Goal: Transaction & Acquisition: Purchase product/service

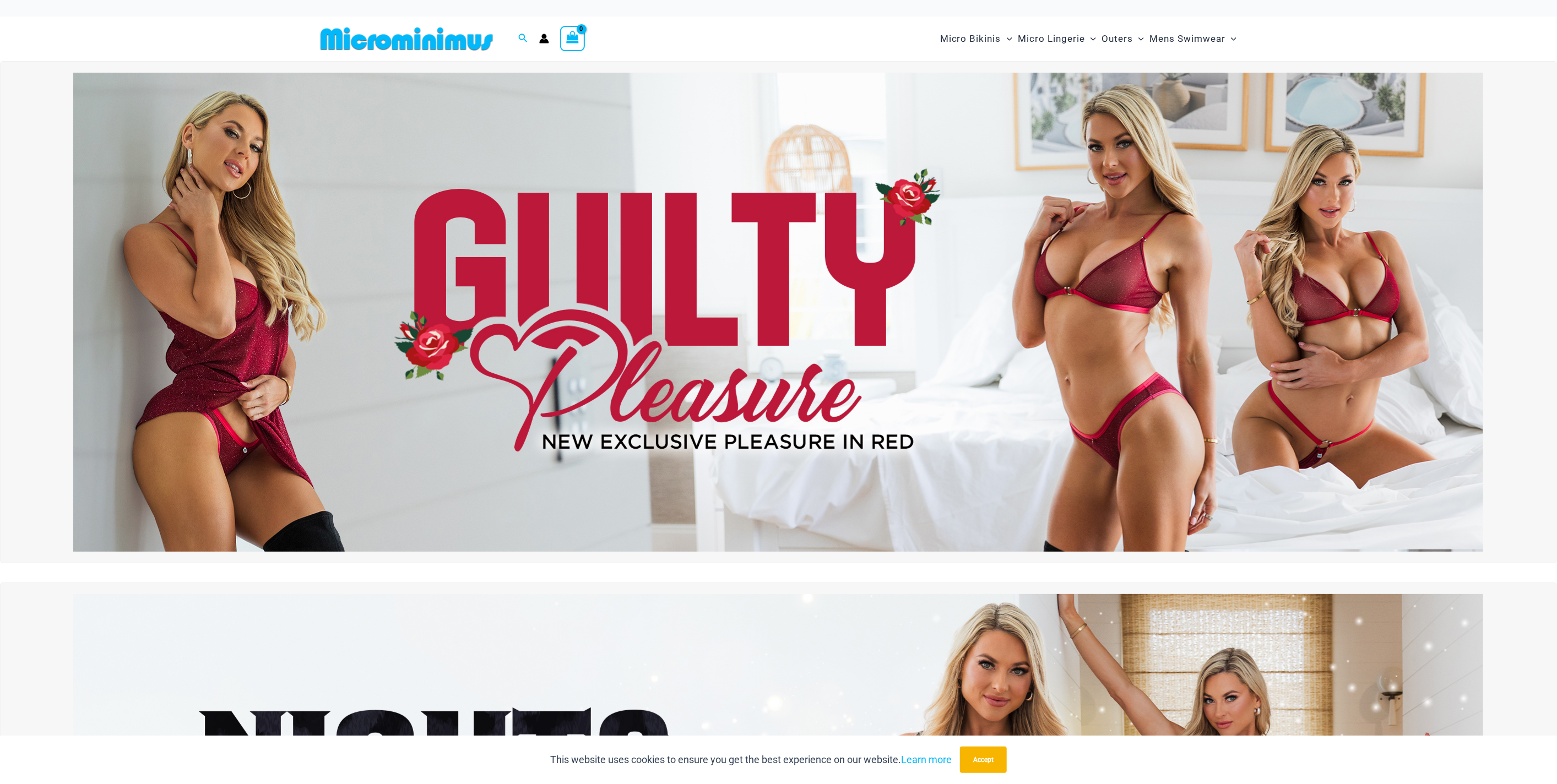
click at [1007, 278] on img at bounding box center [778, 312] width 1410 height 479
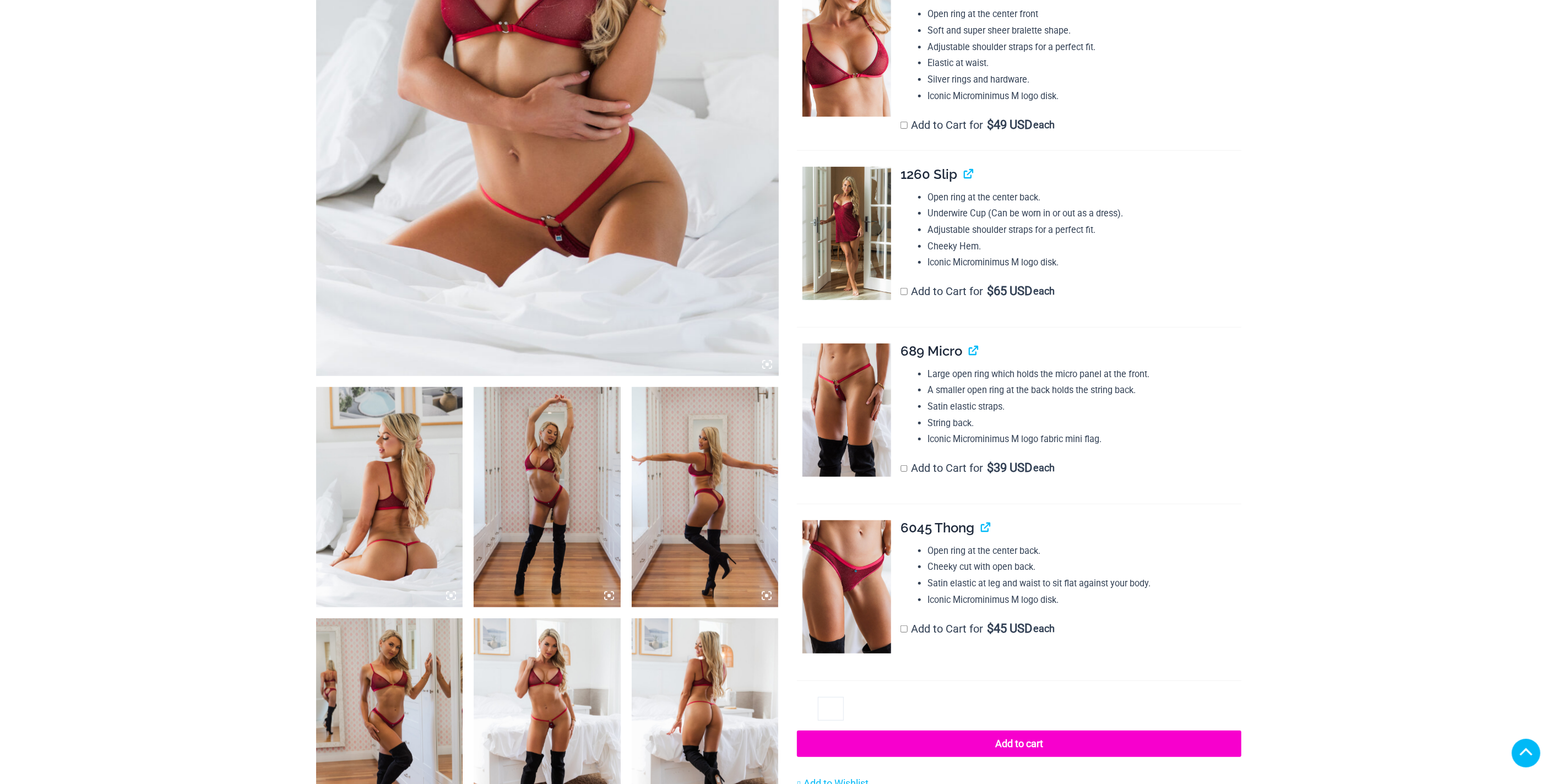
scroll to position [421, 0]
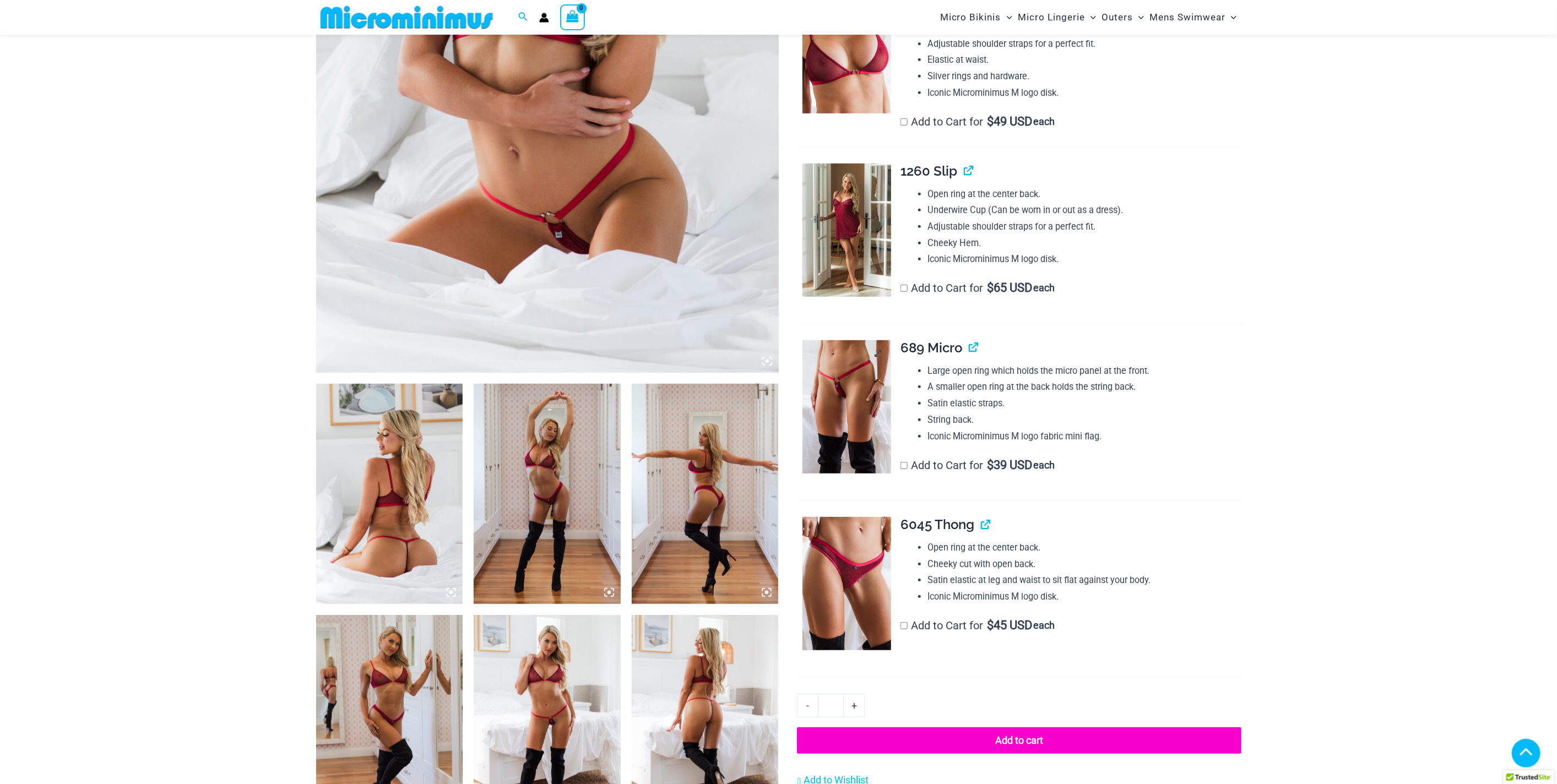
click at [850, 370] on img at bounding box center [846, 407] width 89 height 133
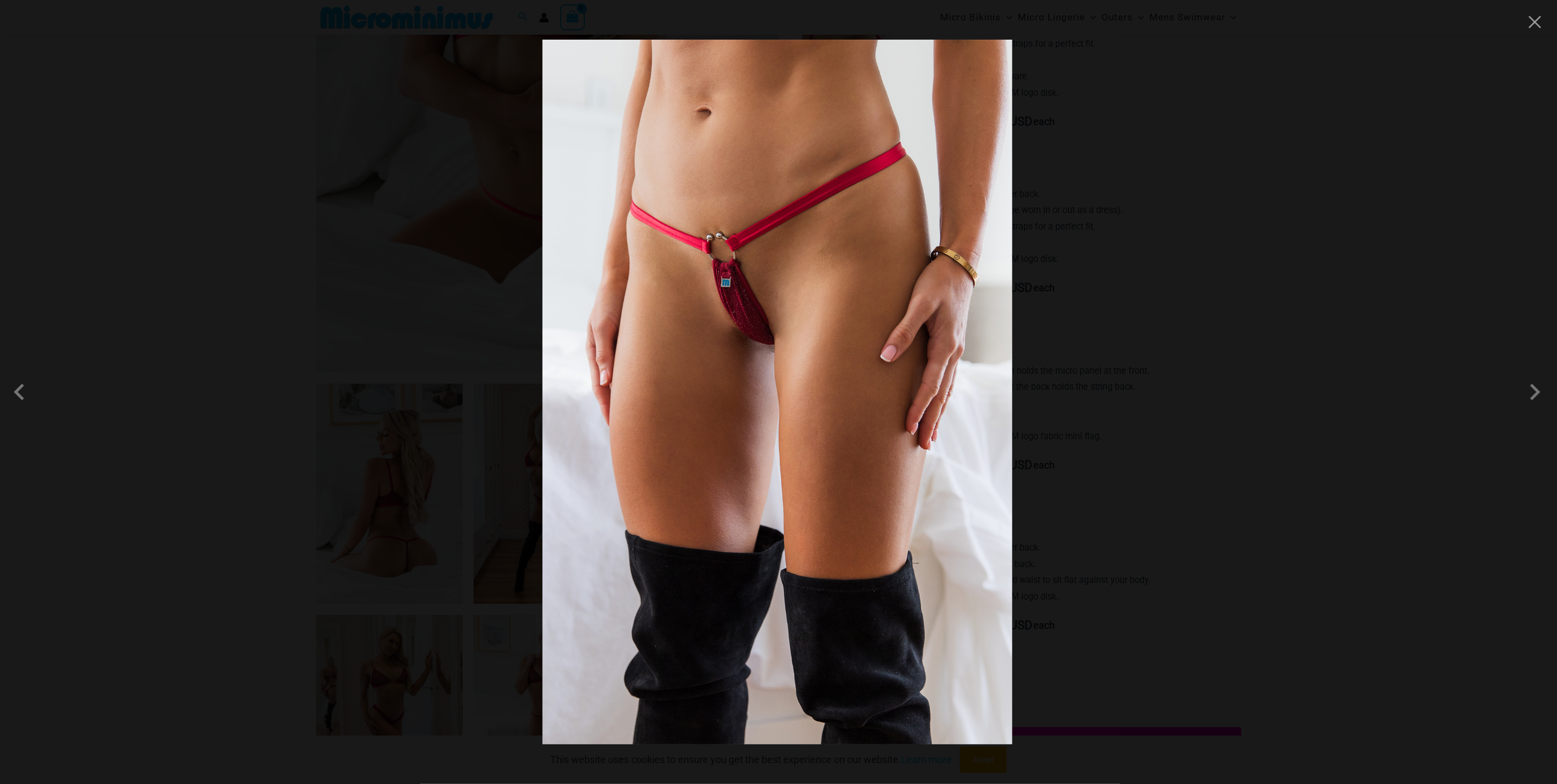
click at [1327, 593] on div at bounding box center [778, 392] width 1557 height 784
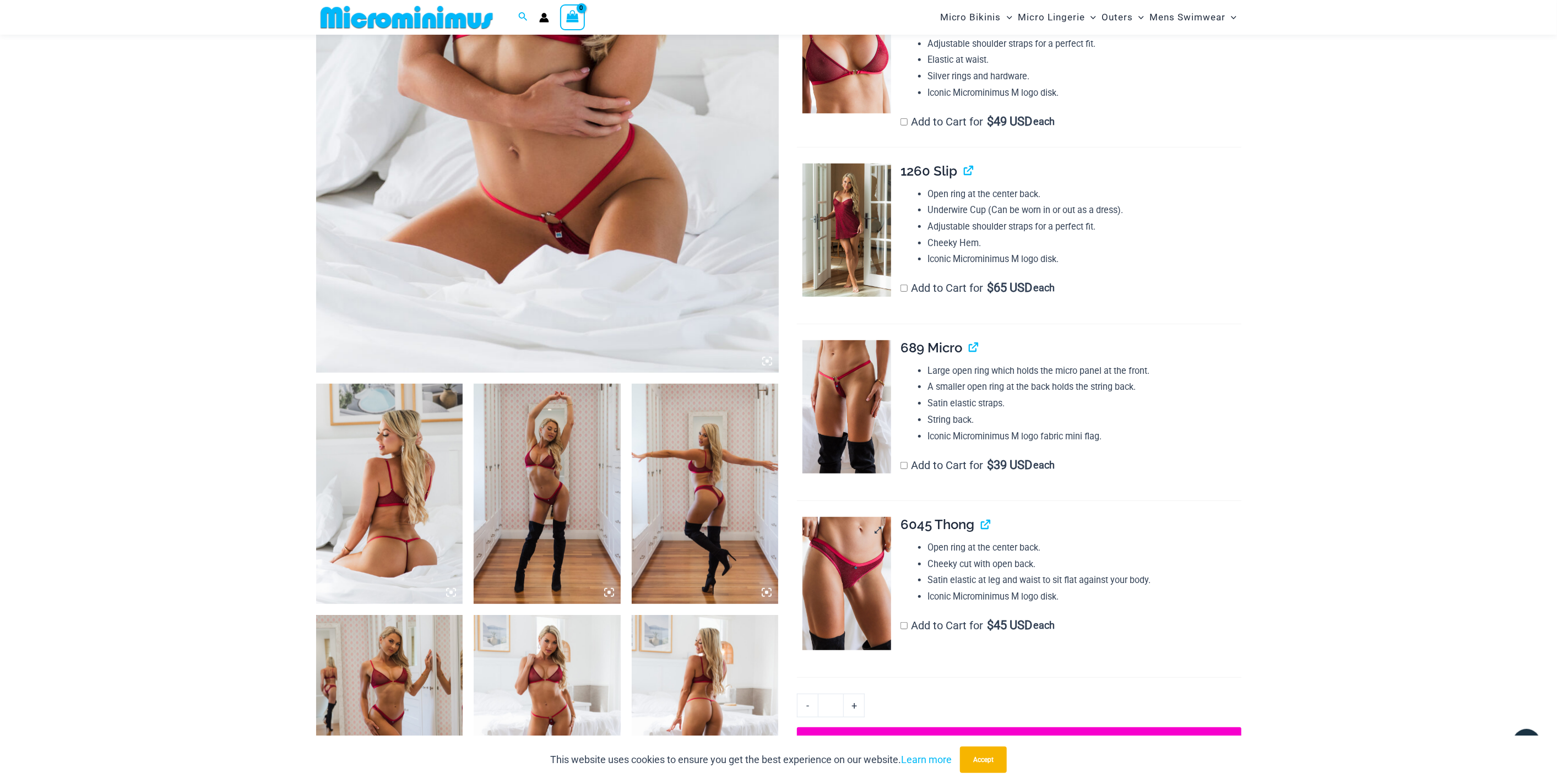
click at [856, 586] on img at bounding box center [846, 584] width 89 height 133
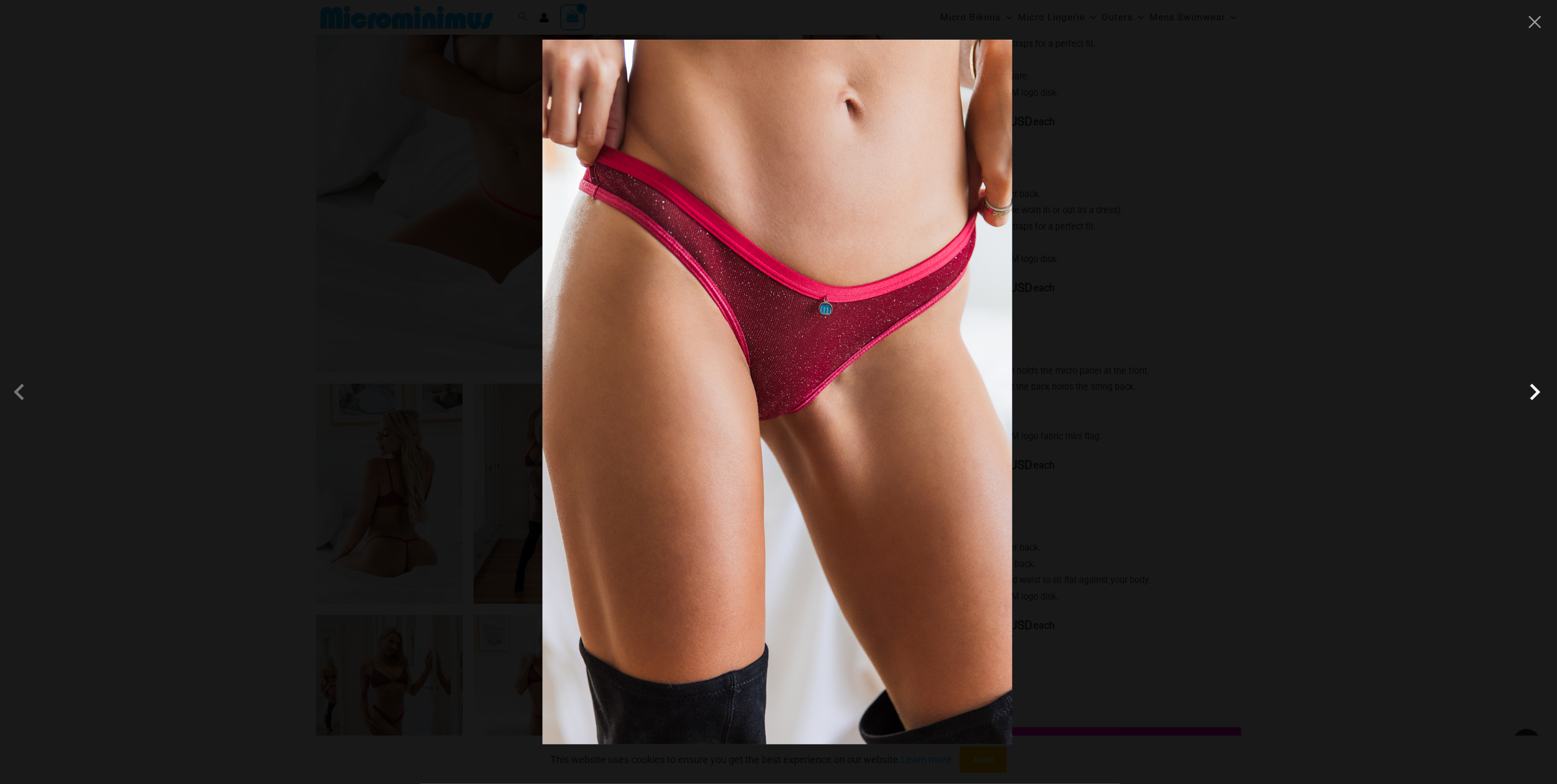
click at [1541, 398] on span at bounding box center [1535, 392] width 33 height 33
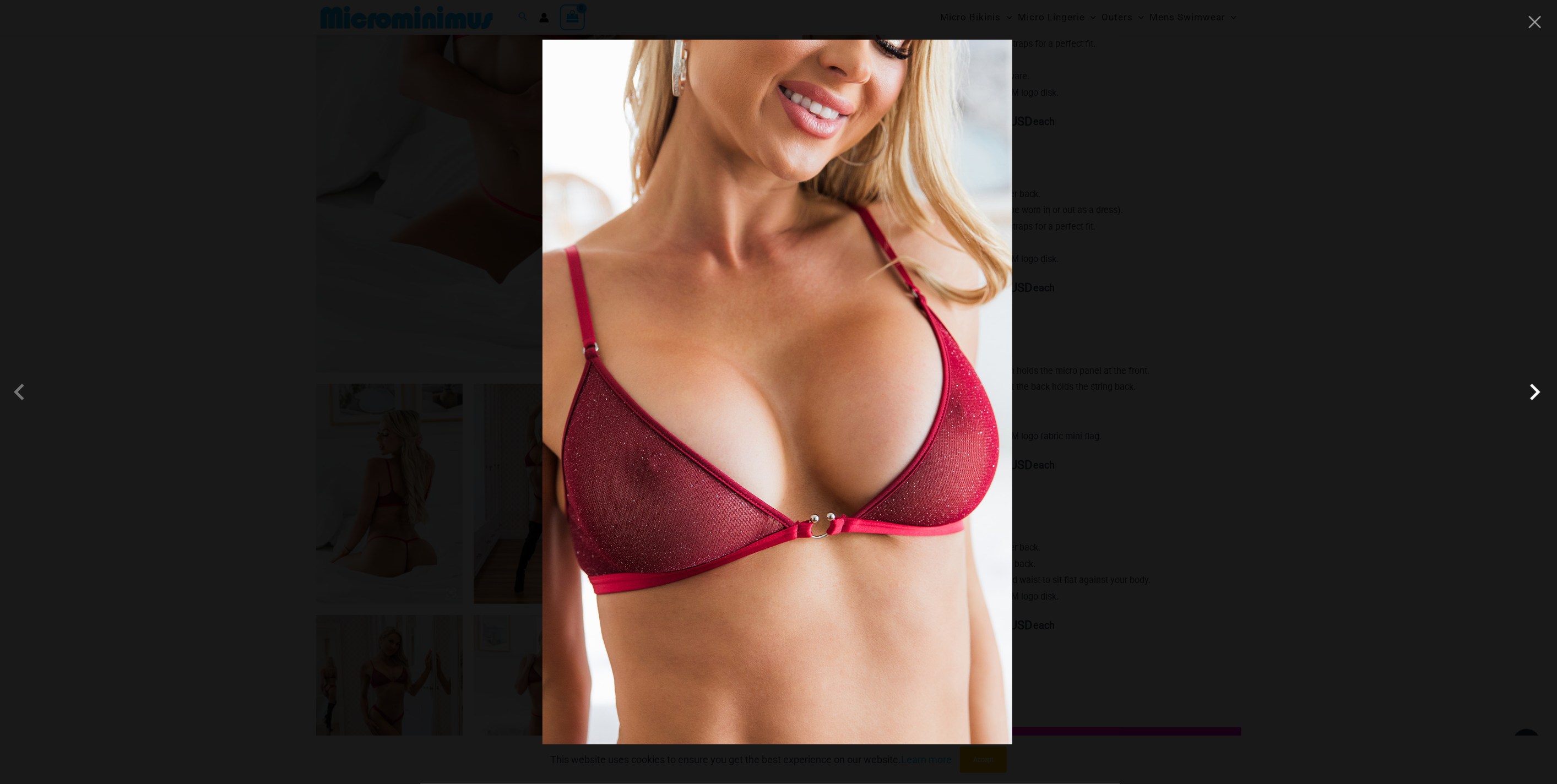
click at [1541, 398] on span at bounding box center [1535, 392] width 33 height 33
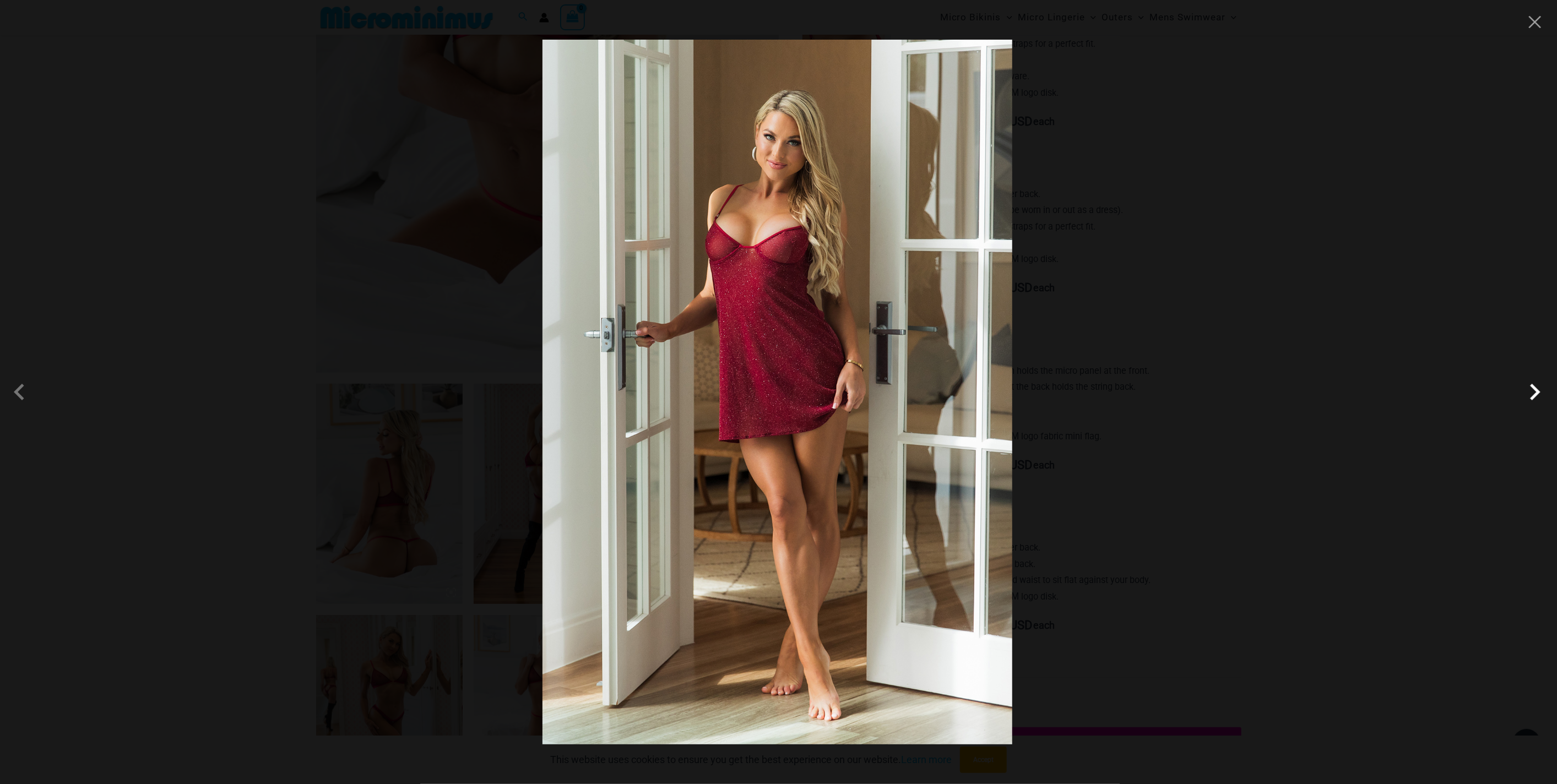
click at [1541, 401] on span at bounding box center [1535, 392] width 33 height 33
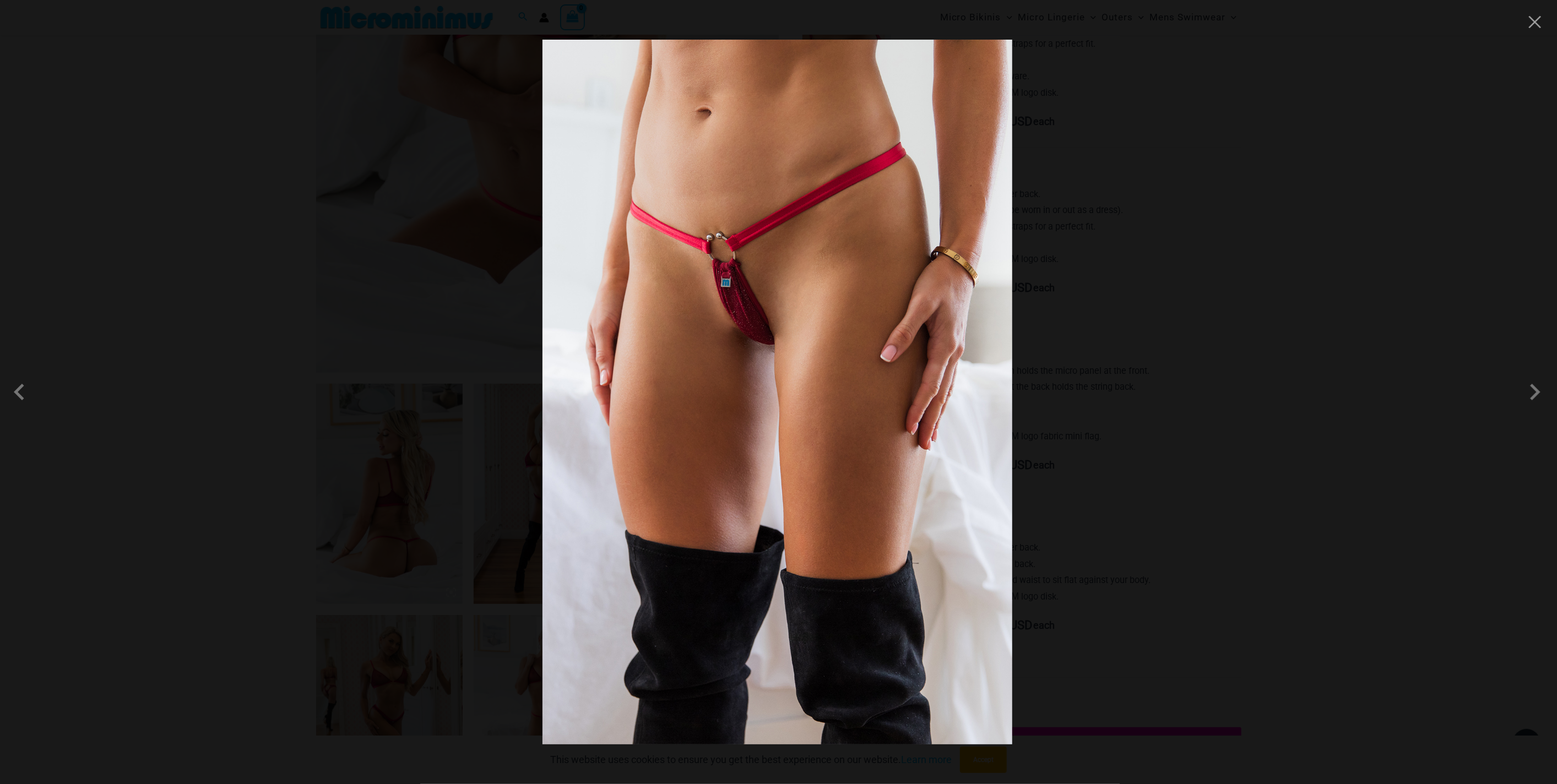
click at [1335, 561] on div at bounding box center [778, 392] width 1557 height 784
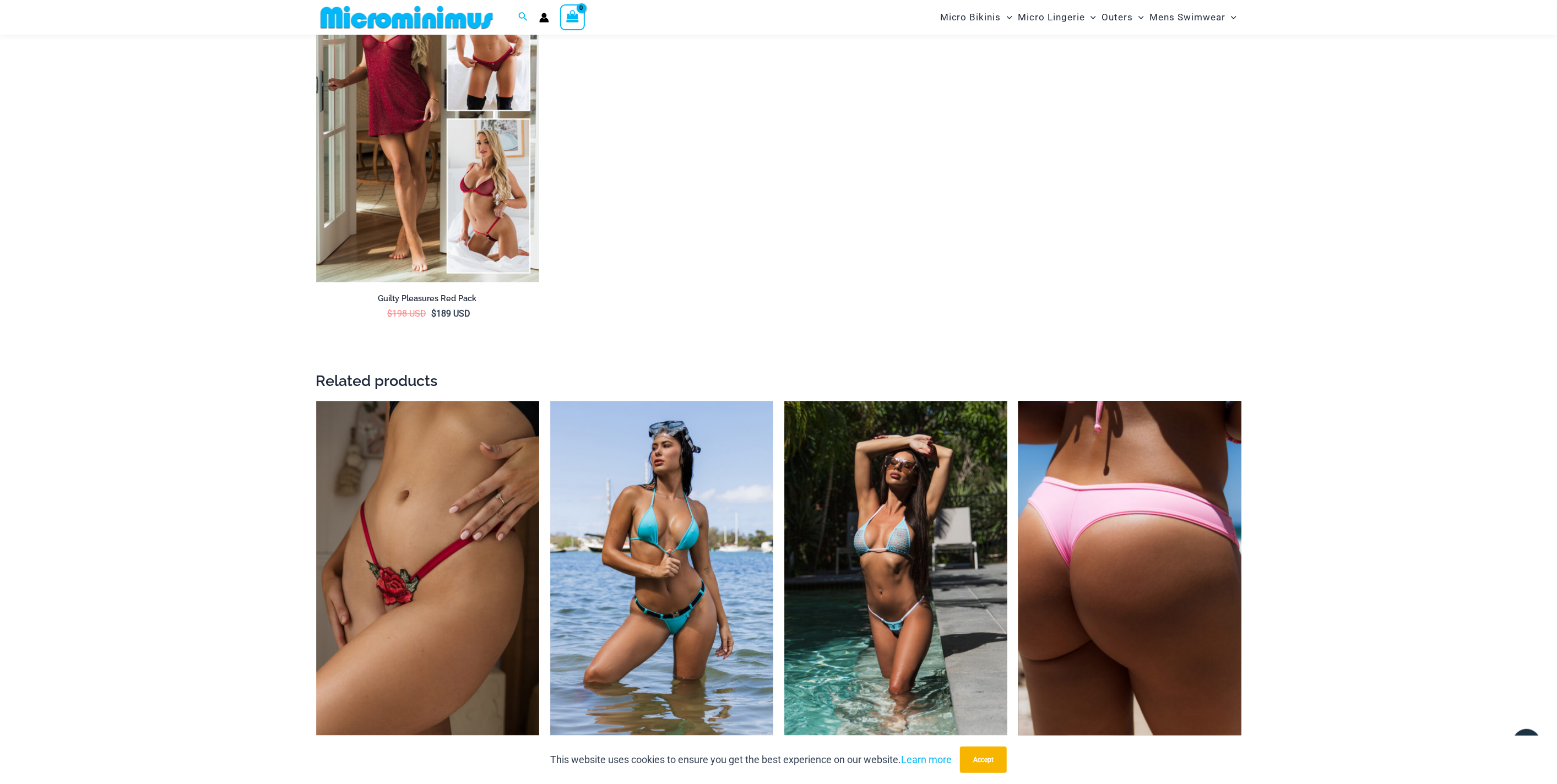
scroll to position [2318, 0]
